Goal: Information Seeking & Learning: Learn about a topic

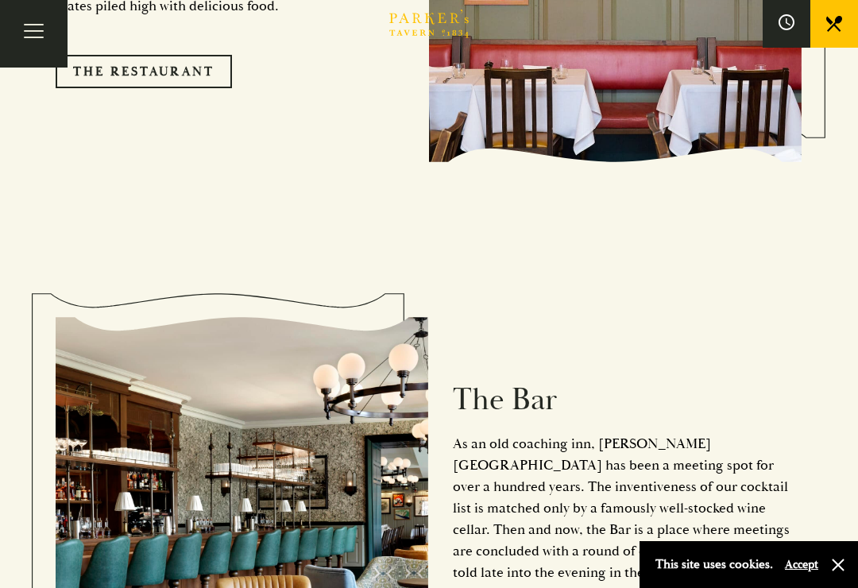
scroll to position [1407, 0]
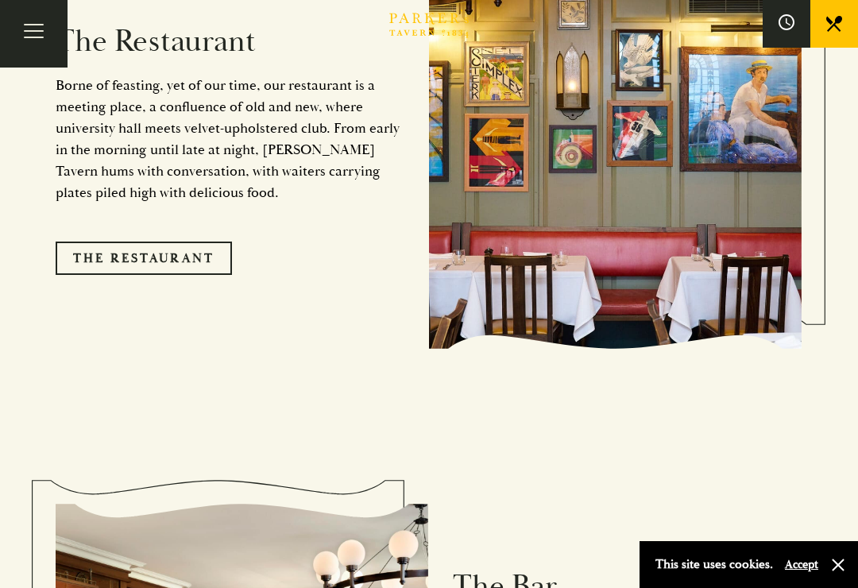
click at [183, 241] on link "The Restaurant" at bounding box center [144, 257] width 176 height 33
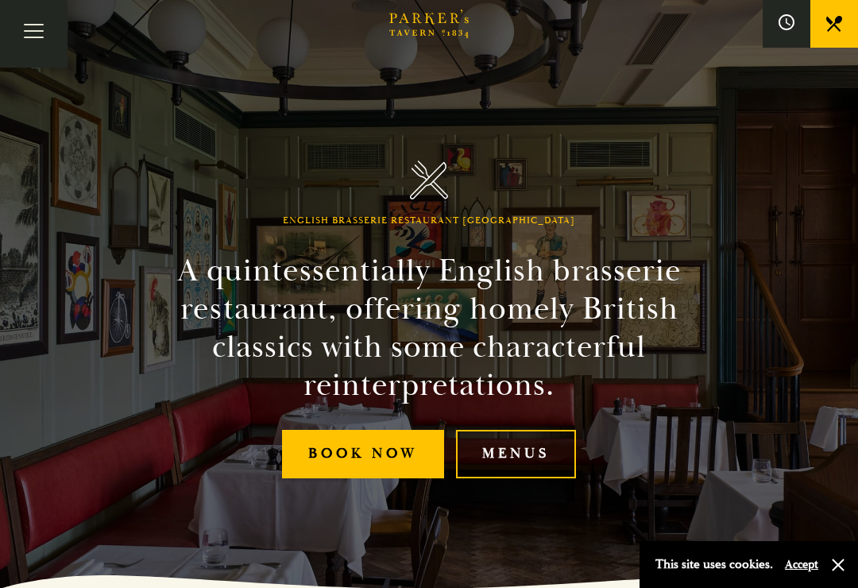
click at [532, 468] on link "Menus" at bounding box center [516, 454] width 120 height 48
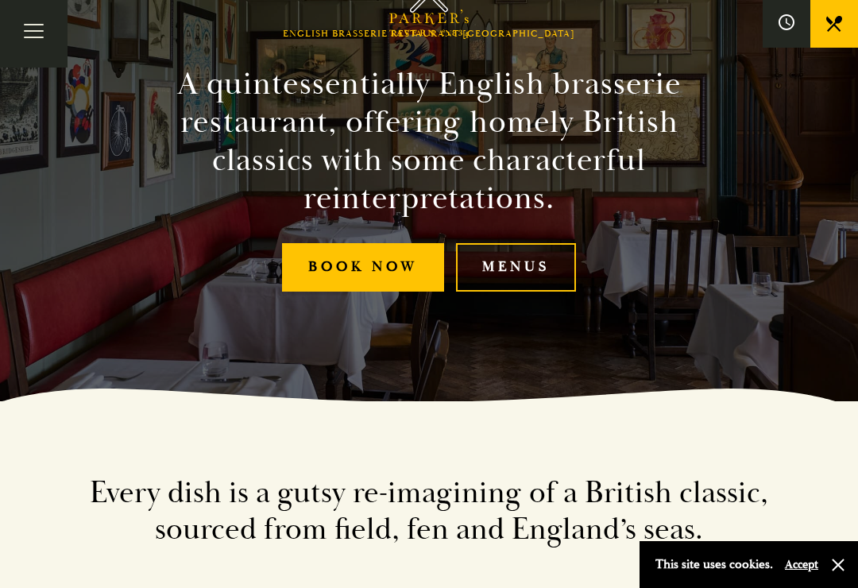
scroll to position [189, 0]
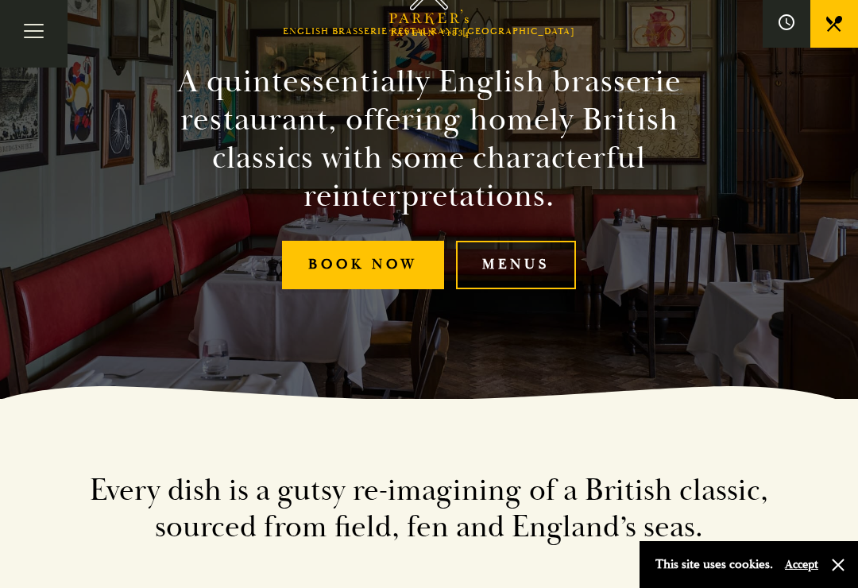
click at [557, 270] on link "Menus" at bounding box center [516, 265] width 120 height 48
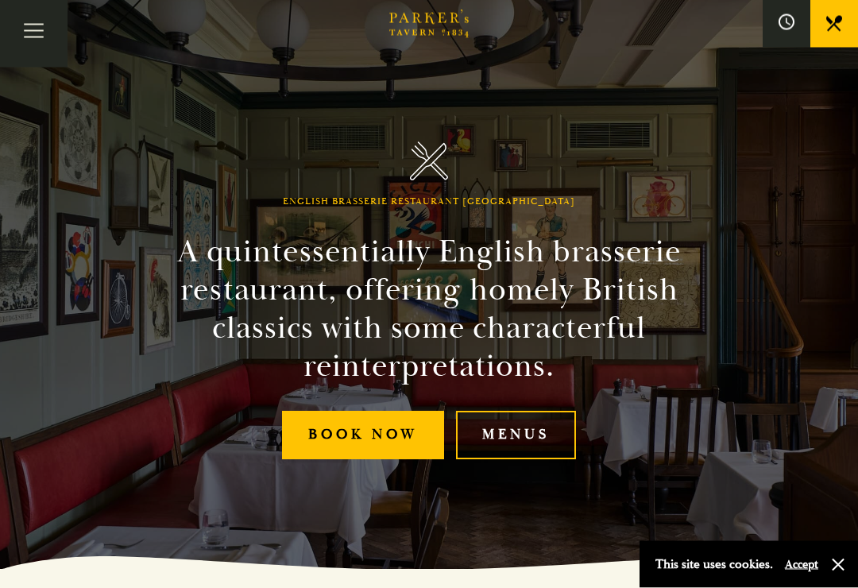
scroll to position [0, 0]
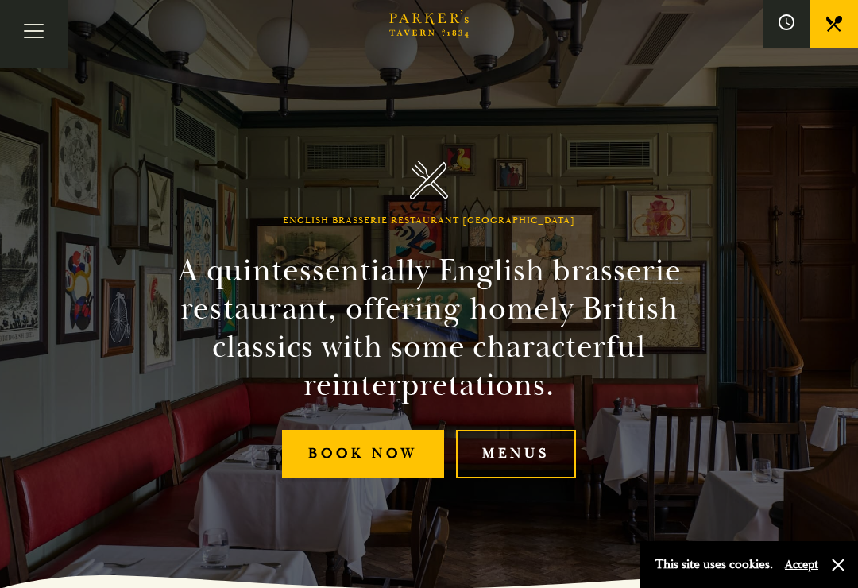
click at [549, 467] on link "Menus" at bounding box center [516, 454] width 120 height 48
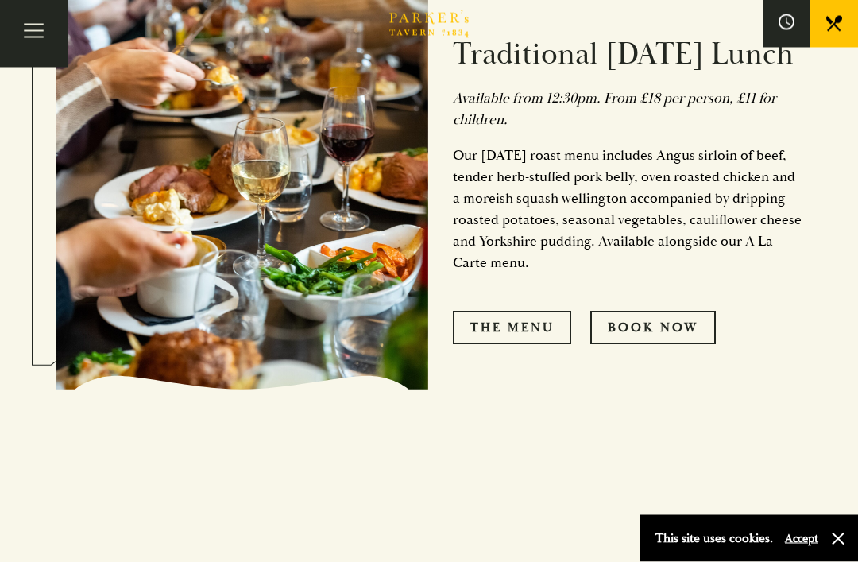
scroll to position [869, 0]
click at [545, 344] on link "The Menu" at bounding box center [512, 327] width 118 height 33
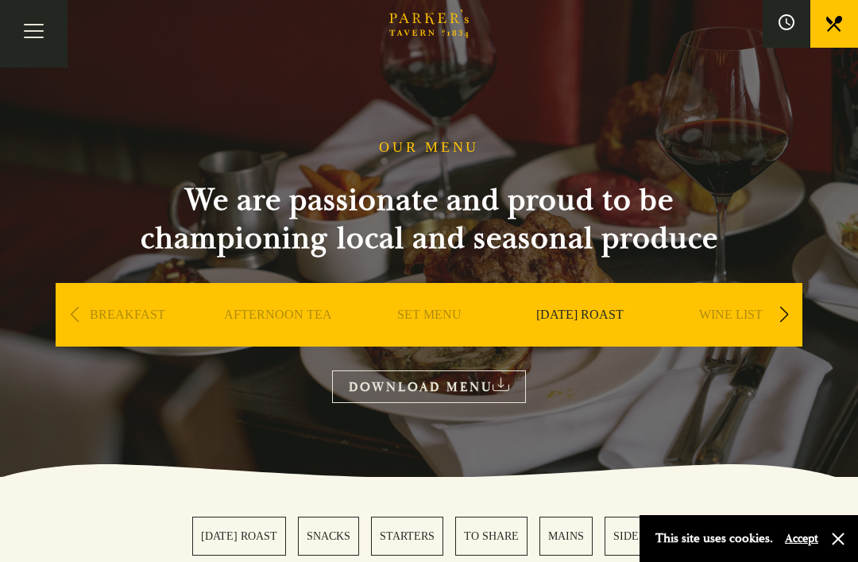
click at [500, 384] on icon at bounding box center [501, 384] width 17 height 14
